Goal: Obtain resource: Obtain resource

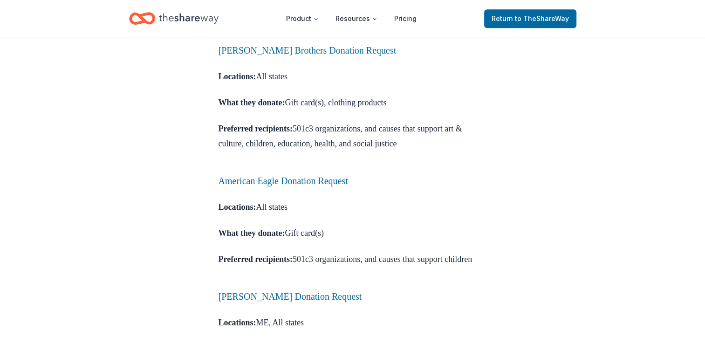
scroll to position [690, 0]
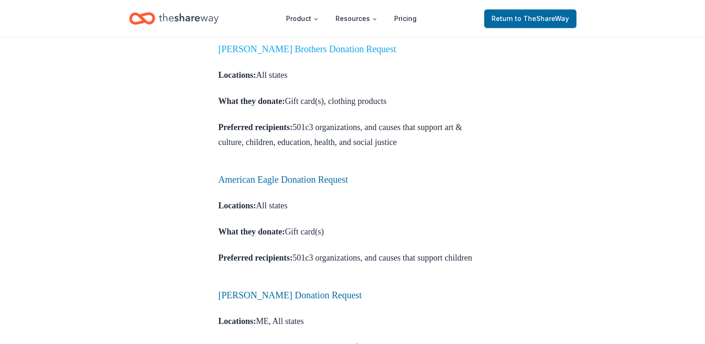
click at [278, 54] on link "[PERSON_NAME] Brothers Donation Request" at bounding box center [308, 49] width 178 height 10
click at [278, 54] on link "Brooks Brothers Donation Request" at bounding box center [308, 49] width 178 height 10
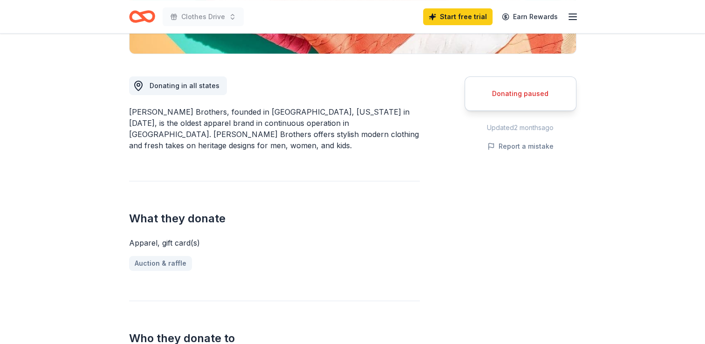
scroll to position [231, 0]
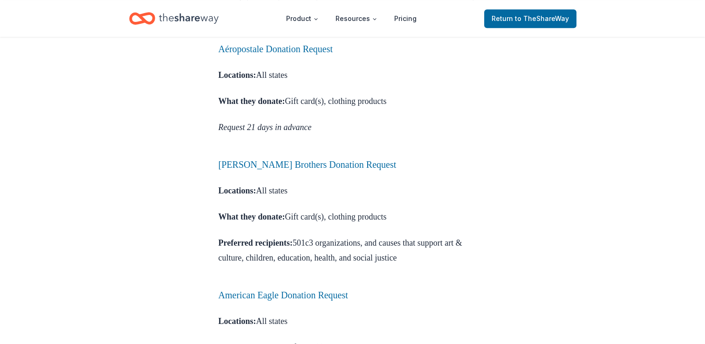
scroll to position [559, 0]
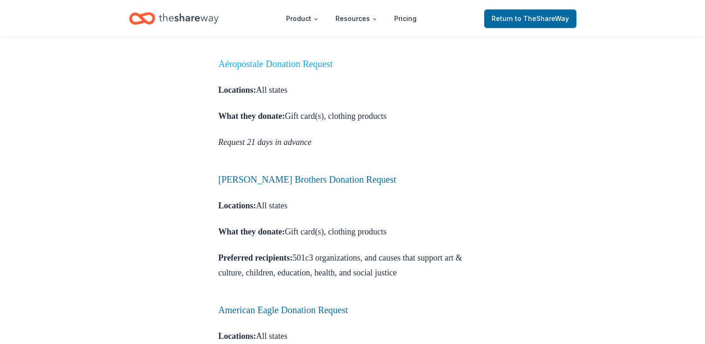
click at [282, 69] on link "Aéropostale Donation Request" at bounding box center [276, 64] width 115 height 10
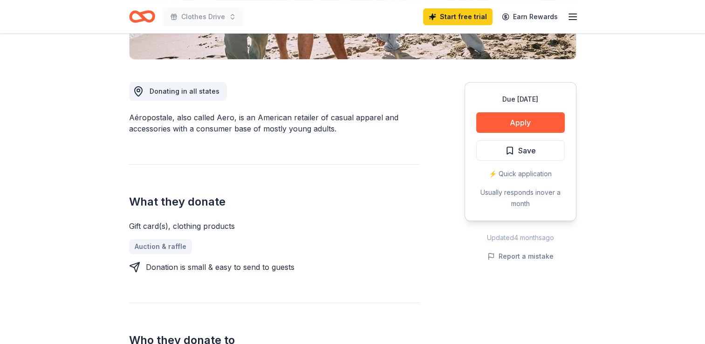
scroll to position [261, 0]
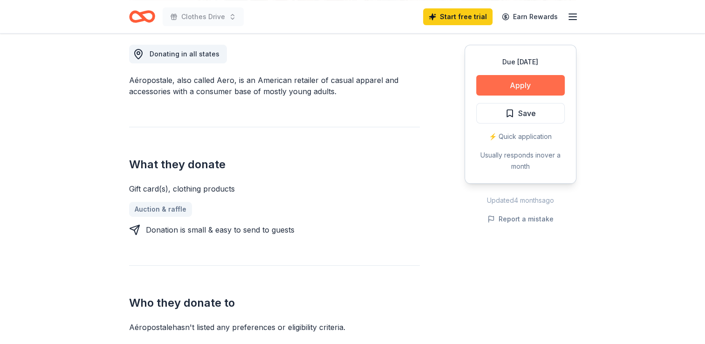
click at [515, 91] on button "Apply" at bounding box center [520, 85] width 89 height 21
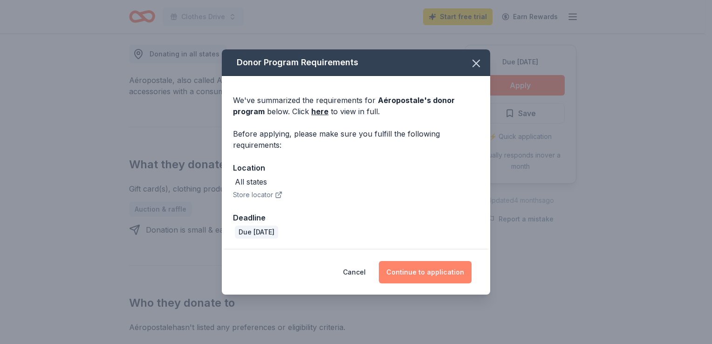
click at [428, 270] on button "Continue to application" at bounding box center [425, 272] width 93 height 22
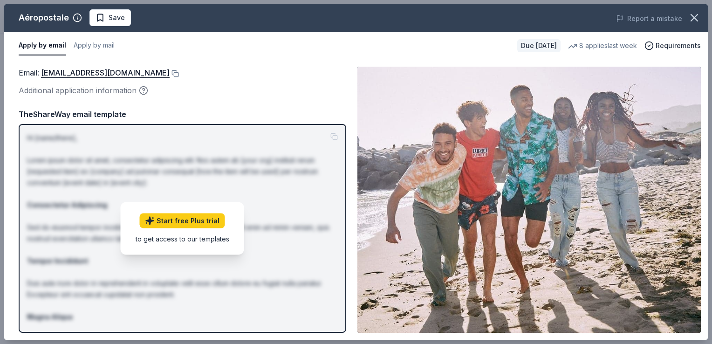
click at [321, 59] on div "Email : charitabledonations@aeropostale.com Additional application information …" at bounding box center [356, 199] width 705 height 281
click at [280, 74] on div "Email : charitabledonations@aeropostale.com" at bounding box center [183, 73] width 328 height 12
click at [90, 46] on button "Apply by mail" at bounding box center [94, 46] width 41 height 20
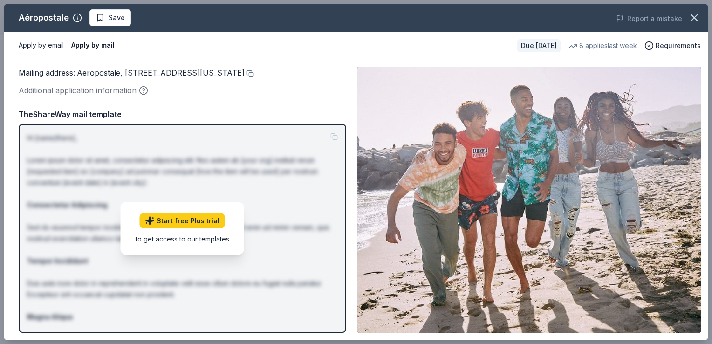
click at [45, 48] on button "Apply by email" at bounding box center [41, 46] width 45 height 20
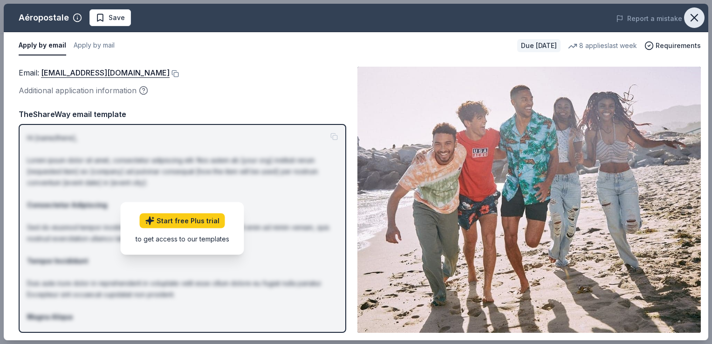
click at [691, 12] on icon "button" at bounding box center [694, 17] width 13 height 13
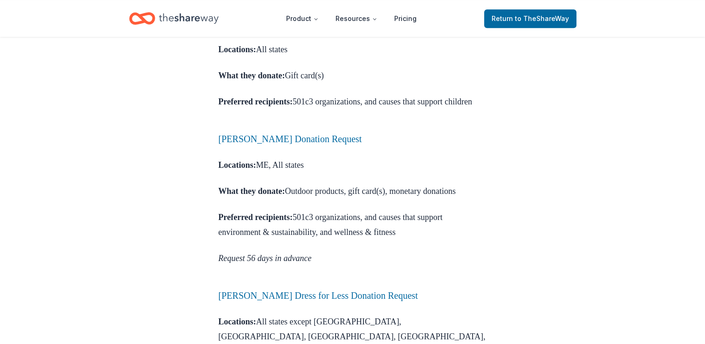
scroll to position [858, 0]
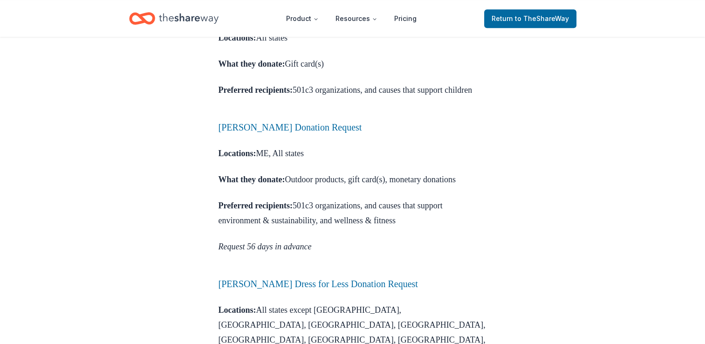
click at [317, 17] on link "American Eagle Donation Request" at bounding box center [284, 12] width 130 height 10
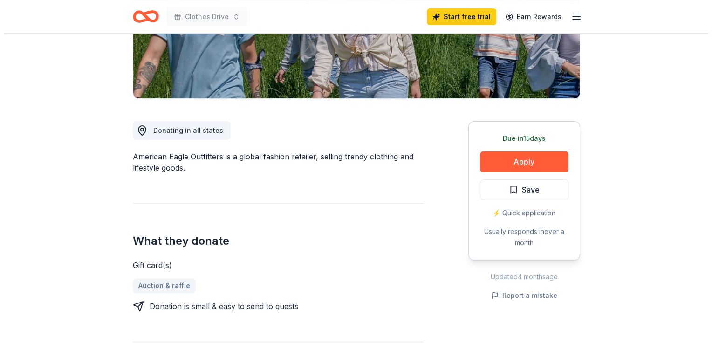
scroll to position [186, 0]
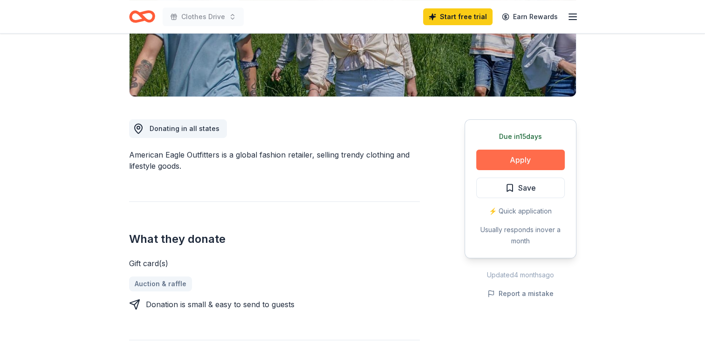
click at [509, 162] on button "Apply" at bounding box center [520, 160] width 89 height 21
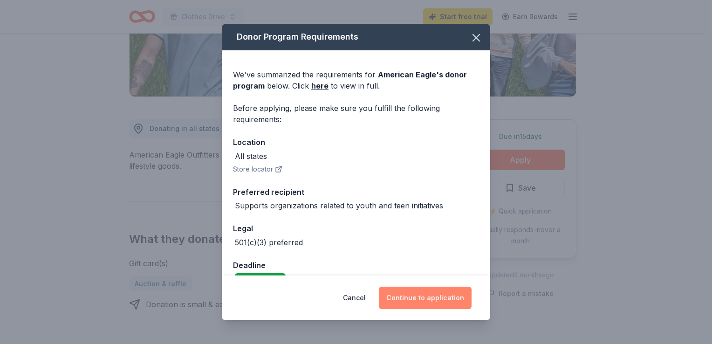
click at [442, 297] on button "Continue to application" at bounding box center [425, 298] width 93 height 22
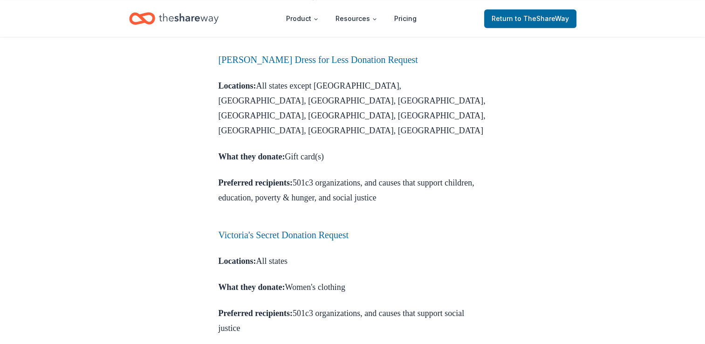
scroll to position [1089, 0]
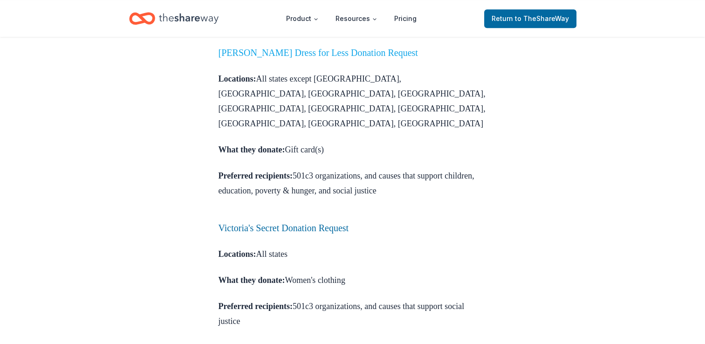
click at [319, 58] on link "Ross Dress for Less Donation Request" at bounding box center [319, 53] width 200 height 10
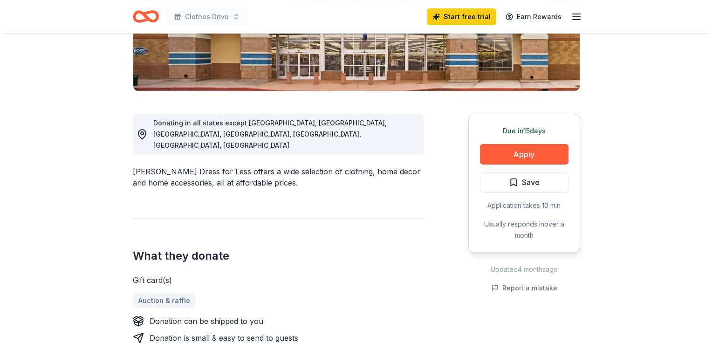
scroll to position [196, 0]
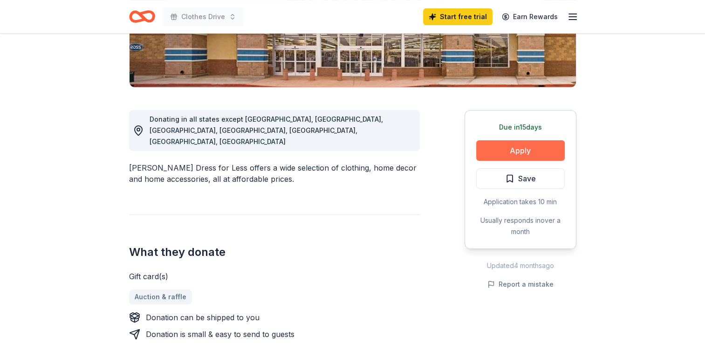
click at [552, 156] on button "Apply" at bounding box center [520, 150] width 89 height 21
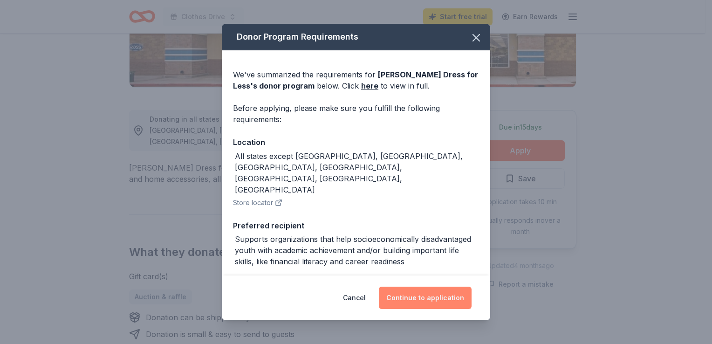
click at [428, 301] on button "Continue to application" at bounding box center [425, 298] width 93 height 22
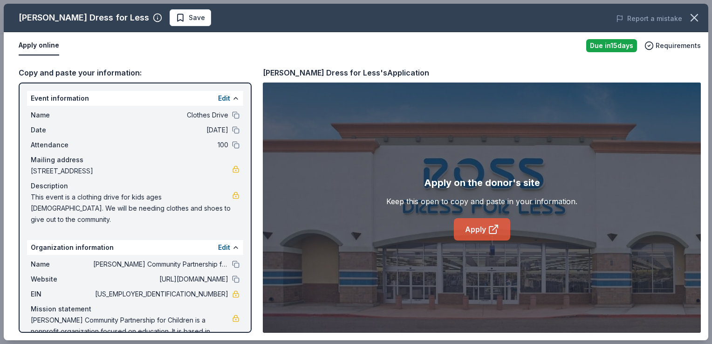
click at [494, 234] on icon at bounding box center [493, 229] width 11 height 11
click at [484, 225] on link "Apply" at bounding box center [482, 229] width 56 height 22
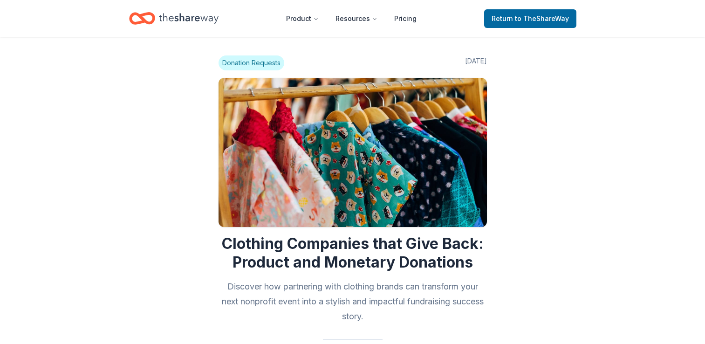
scroll to position [1089, 0]
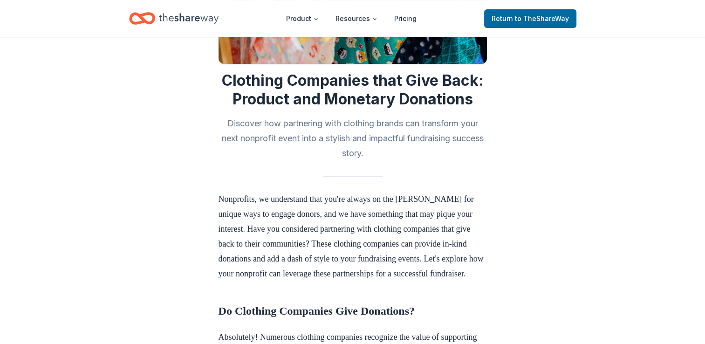
scroll to position [0, 0]
